Goal: Task Accomplishment & Management: Manage account settings

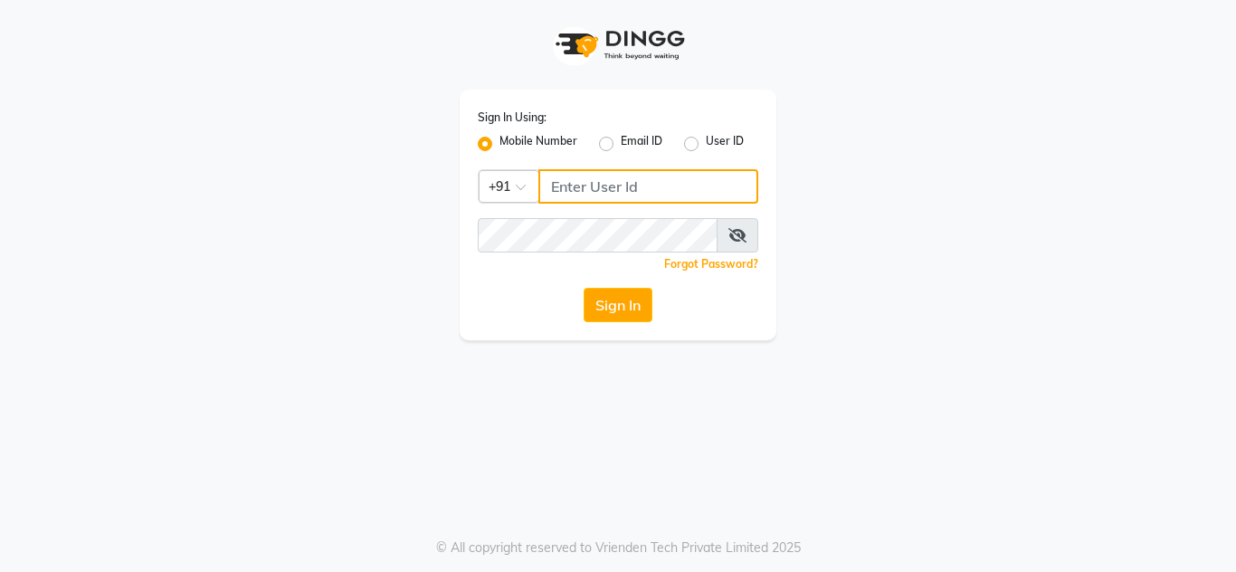
click at [629, 189] on input "Username" at bounding box center [649, 186] width 220 height 34
type input "7005022650"
click at [584, 288] on button "Sign In" at bounding box center [618, 305] width 69 height 34
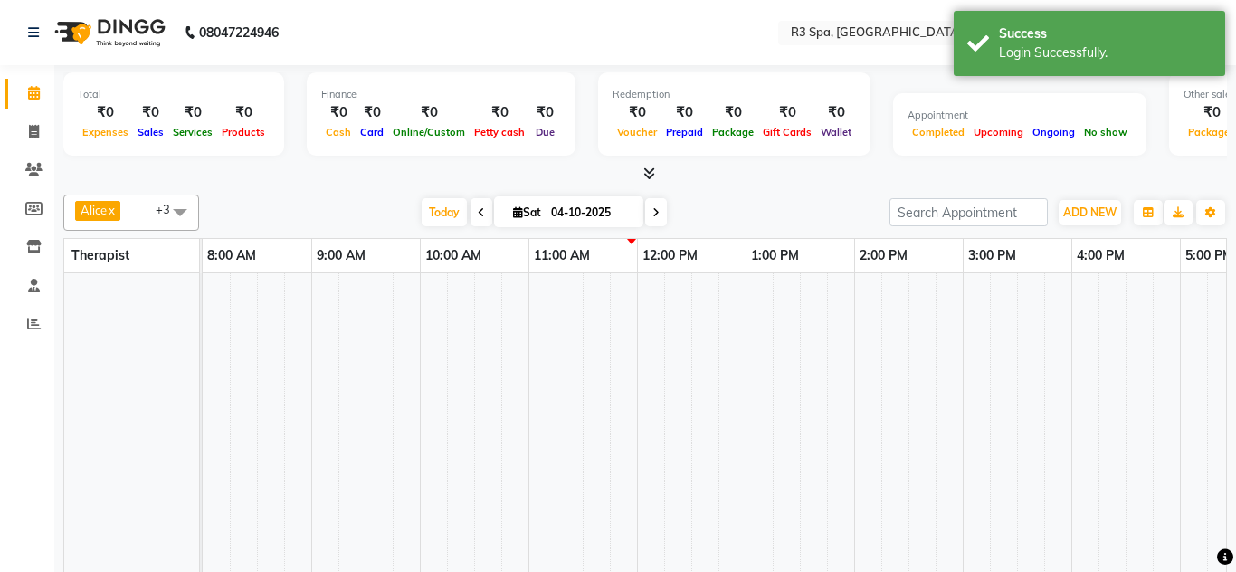
select select "en"
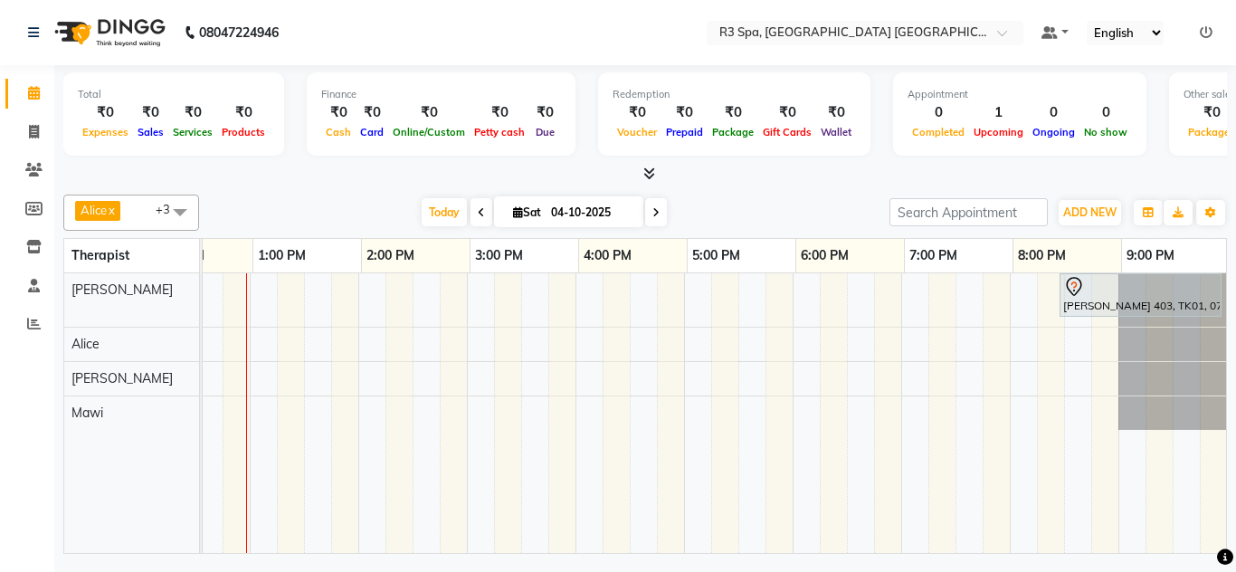
scroll to position [0, 496]
